Goal: Check status: Check status

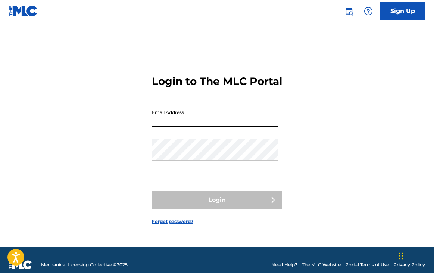
type input "[EMAIL_ADDRESS][DOMAIN_NAME]"
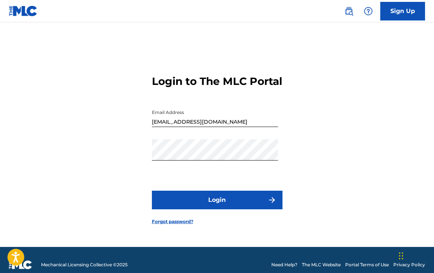
click at [211, 205] on button "Login" at bounding box center [217, 200] width 131 height 19
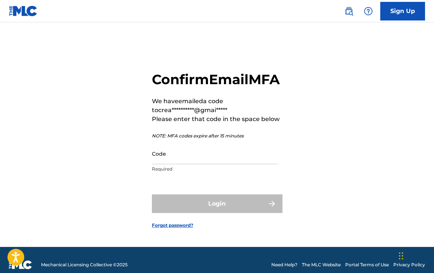
click at [214, 164] on input "Code" at bounding box center [215, 153] width 126 height 21
paste input "409365"
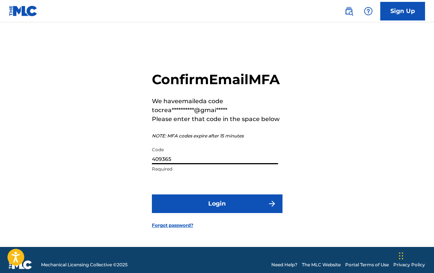
type input "409365"
click at [217, 213] on button "Login" at bounding box center [217, 204] width 131 height 19
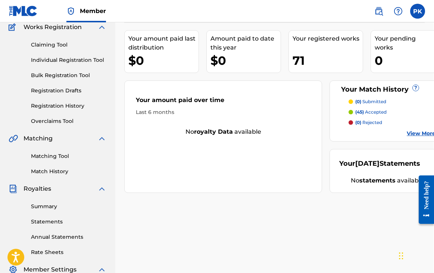
scroll to position [98, 0]
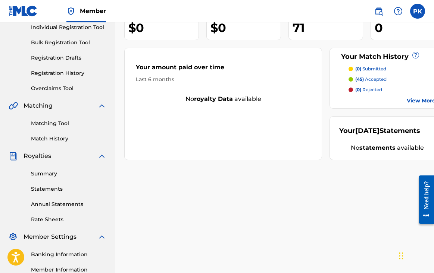
click at [56, 203] on link "Annual Statements" at bounding box center [68, 205] width 75 height 8
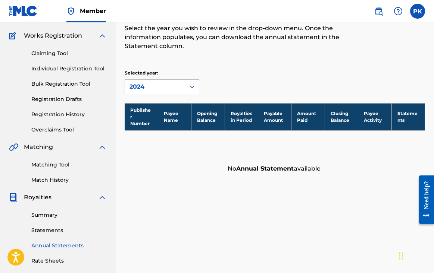
scroll to position [58, 0]
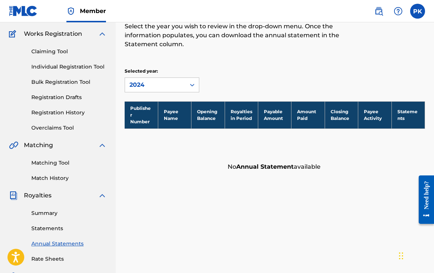
click at [42, 213] on link "Summary" at bounding box center [68, 214] width 75 height 8
